Goal: Transaction & Acquisition: Purchase product/service

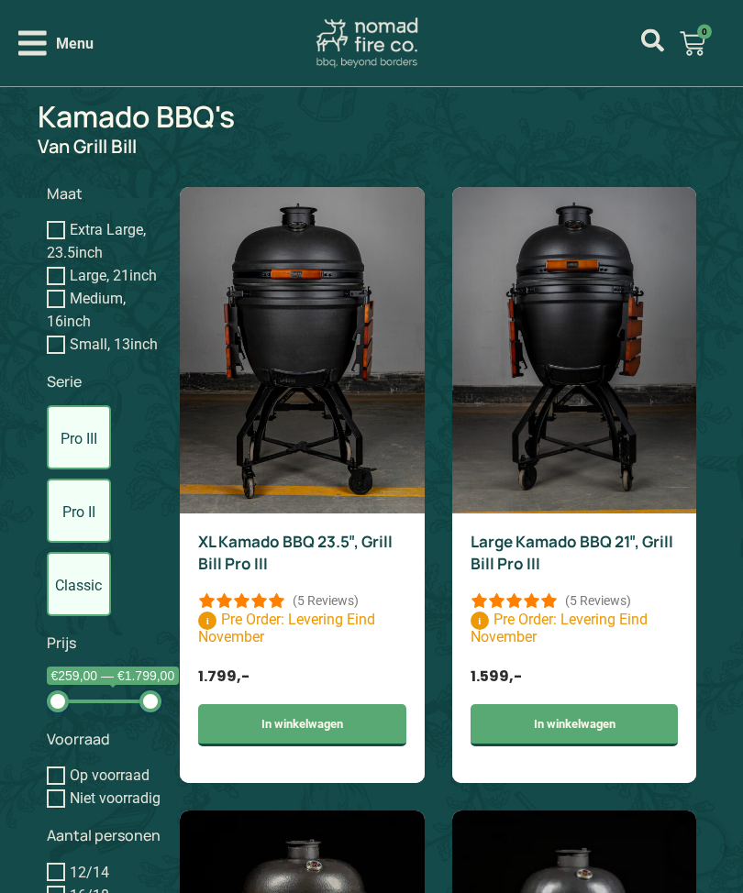
scroll to position [1042, 0]
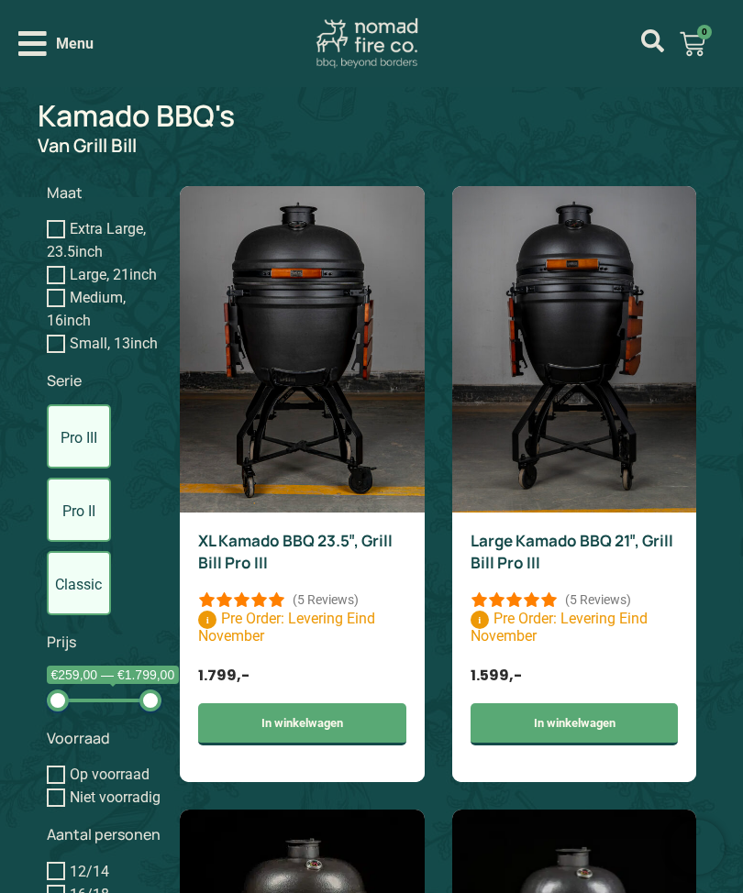
click at [57, 282] on input "Large, 21inch" at bounding box center [56, 275] width 18 height 18
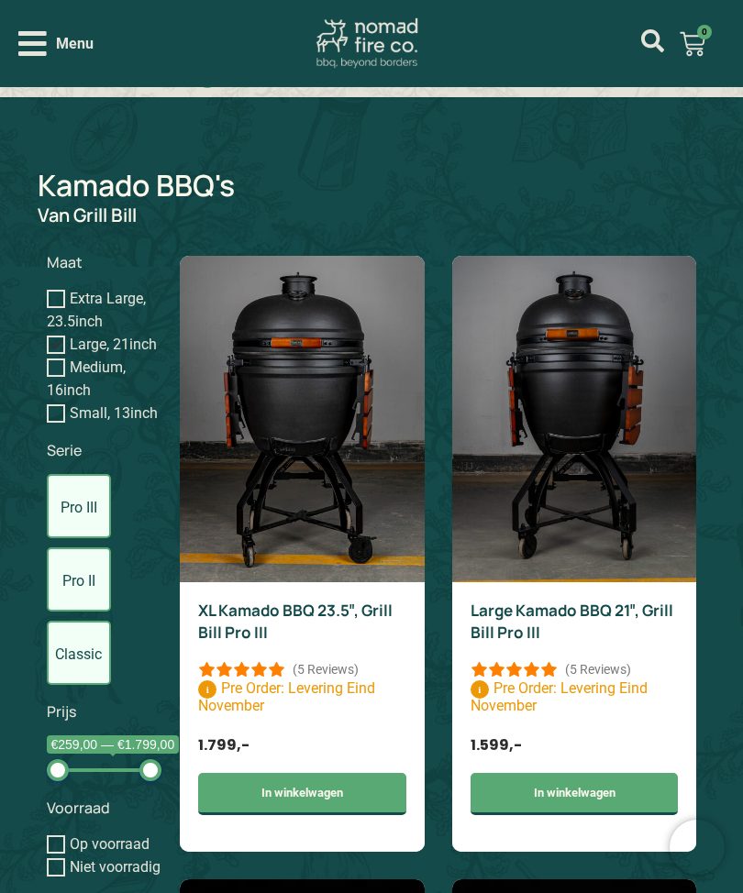
scroll to position [970, 0]
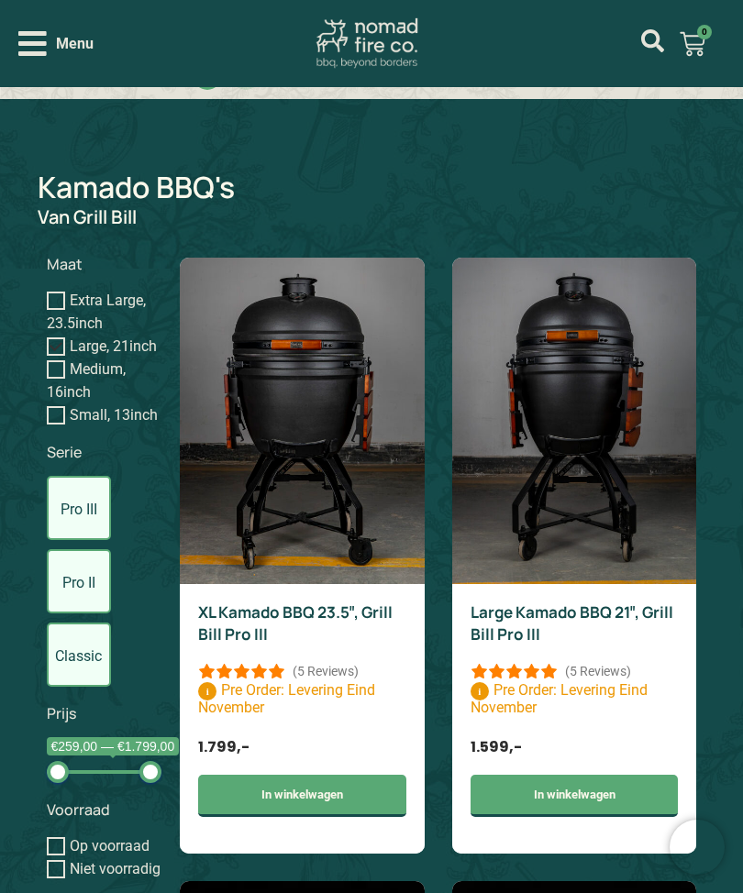
click at [61, 353] on input "Large, 21inch" at bounding box center [56, 346] width 18 height 18
checkbox input "false"
click at [59, 342] on input "Large, 21inch" at bounding box center [56, 346] width 18 height 18
checkbox input "true"
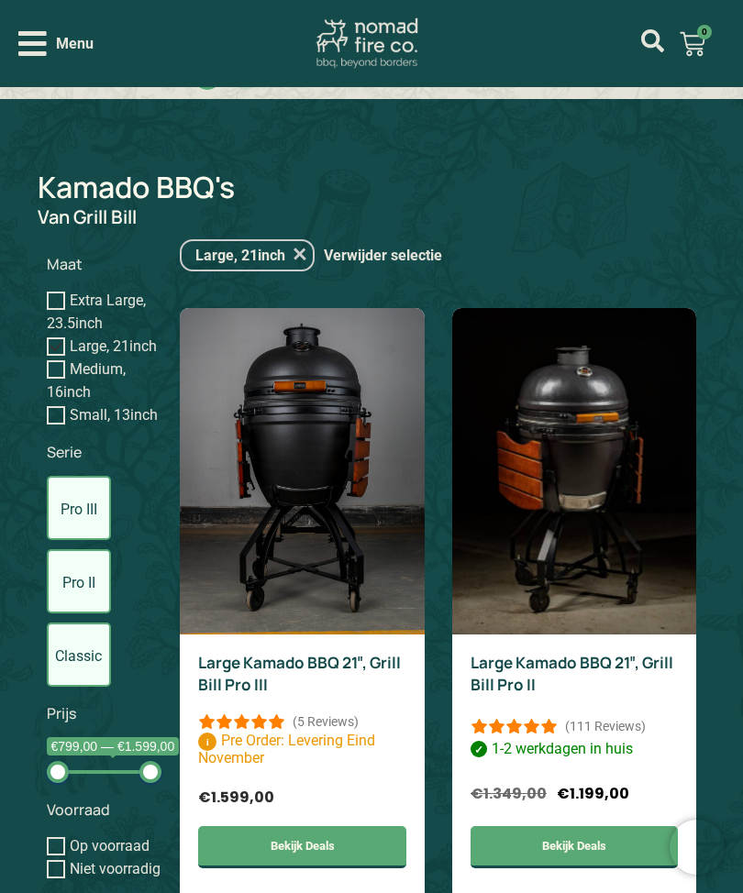
click at [60, 345] on input "Large, 21inch" at bounding box center [56, 346] width 18 height 18
checkbox input "false"
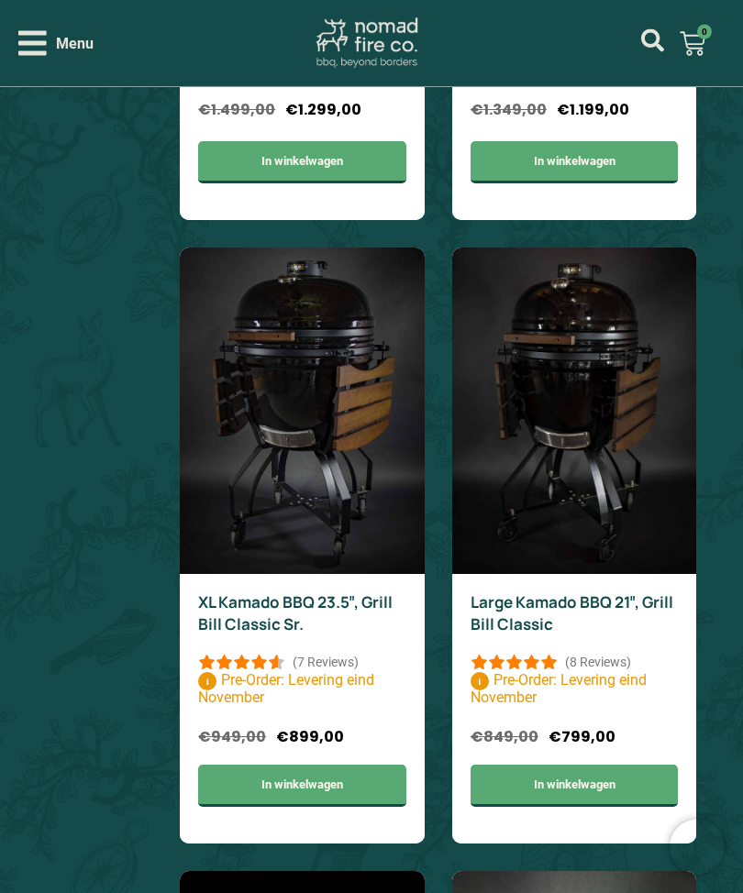
scroll to position [2228, 0]
click at [619, 451] on img at bounding box center [574, 411] width 245 height 326
